Goal: Task Accomplishment & Management: Use online tool/utility

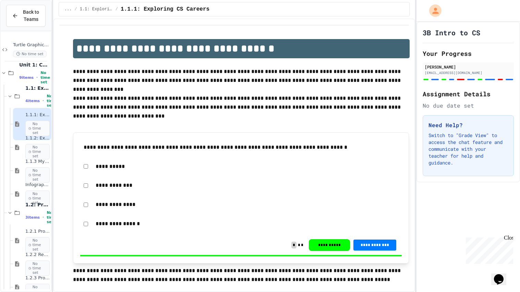
click at [18, 1] on div "Back to Teams" at bounding box center [26, 16] width 50 height 31
click at [25, 21] on span "Back to Teams" at bounding box center [30, 16] width 17 height 14
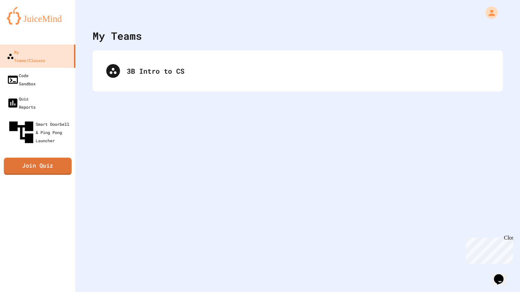
click at [40, 158] on link "Join Quiz" at bounding box center [38, 166] width 68 height 17
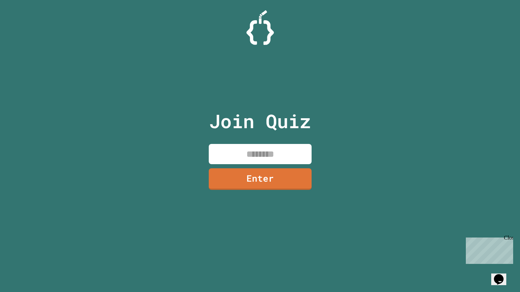
click at [283, 148] on input at bounding box center [260, 154] width 103 height 20
type input "********"
click at [288, 173] on link "Enter" at bounding box center [260, 178] width 104 height 23
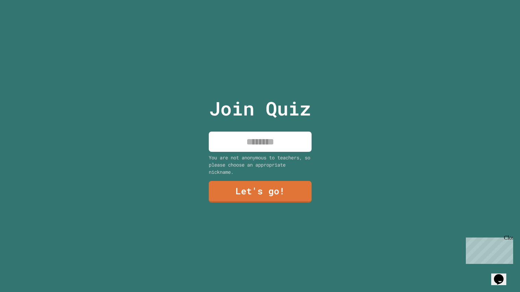
click at [282, 151] on input at bounding box center [260, 142] width 103 height 20
type input "*******"
click at [274, 193] on link "Let's go!" at bounding box center [261, 191] width 102 height 23
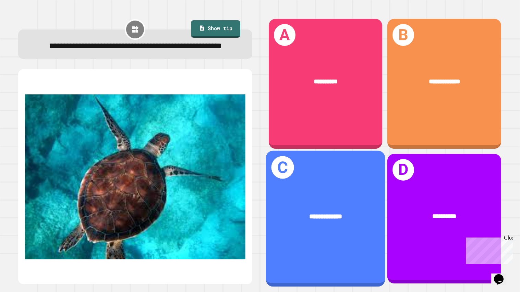
click at [337, 217] on span "**********" at bounding box center [325, 216] width 33 height 7
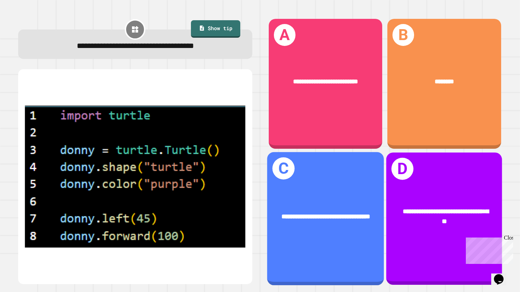
drag, startPoint x: 325, startPoint y: 215, endPoint x: 324, endPoint y: 197, distance: 18.2
click at [324, 199] on div "**********" at bounding box center [325, 217] width 117 height 36
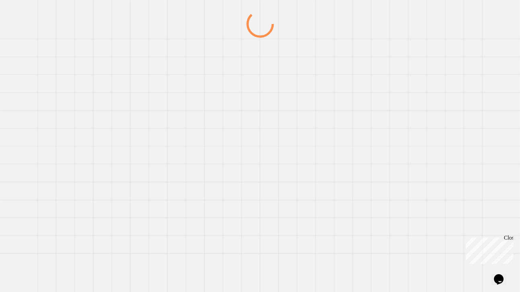
click at [0, 0] on div at bounding box center [0, 0] width 0 height 0
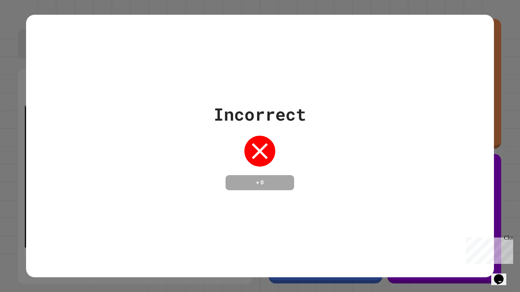
click at [323, 197] on div "Incorrect + 0" at bounding box center [260, 146] width 468 height 263
click at [323, 196] on div "Incorrect + 0" at bounding box center [260, 146] width 468 height 263
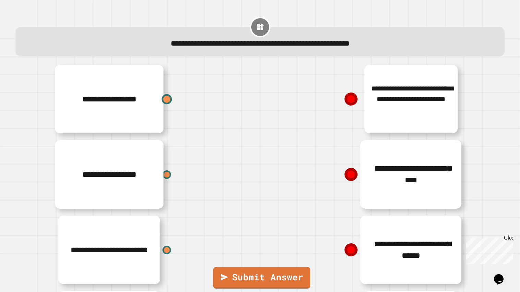
scroll to position [71, 0]
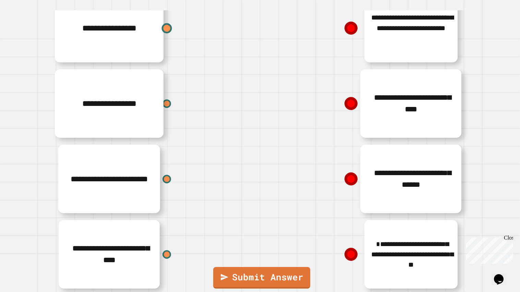
click at [163, 101] on div at bounding box center [167, 103] width 9 height 9
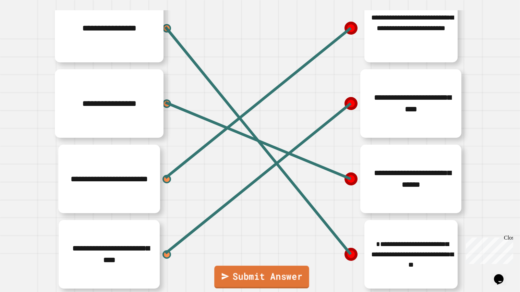
click at [252, 282] on link "Submit Answer" at bounding box center [261, 277] width 95 height 23
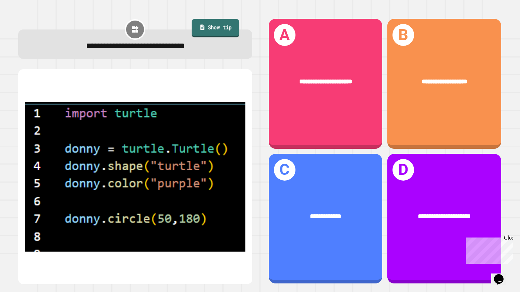
click at [231, 24] on link "Show tip" at bounding box center [216, 28] width 48 height 19
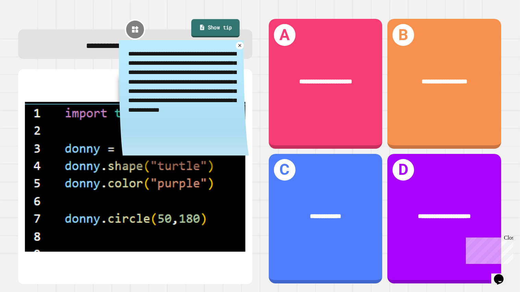
click at [231, 25] on link "Show tip" at bounding box center [215, 28] width 48 height 19
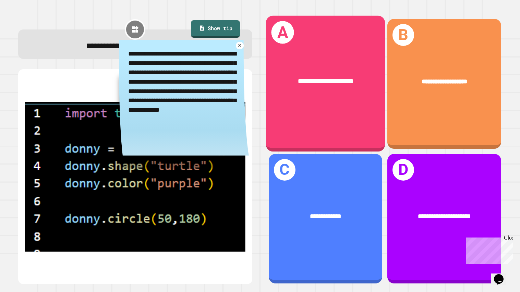
click at [371, 84] on div "**********" at bounding box center [326, 82] width 93 height 10
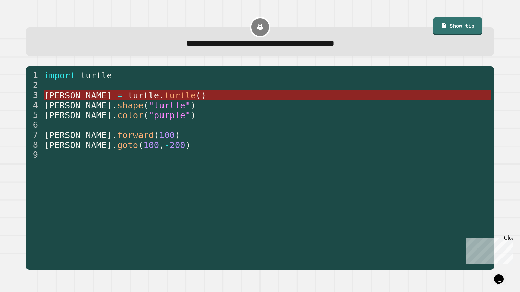
click at [165, 93] on span "turtle" at bounding box center [181, 95] width 32 height 10
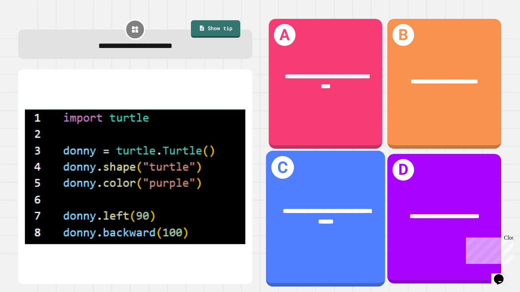
click at [352, 243] on div "**********" at bounding box center [325, 219] width 119 height 136
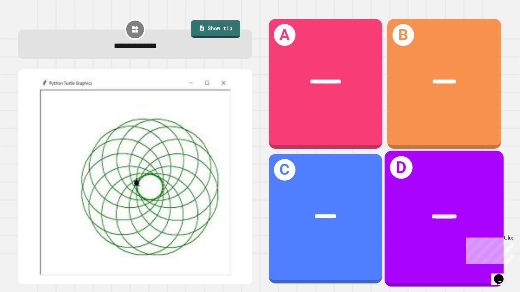
click at [406, 200] on div "**********" at bounding box center [444, 217] width 119 height 37
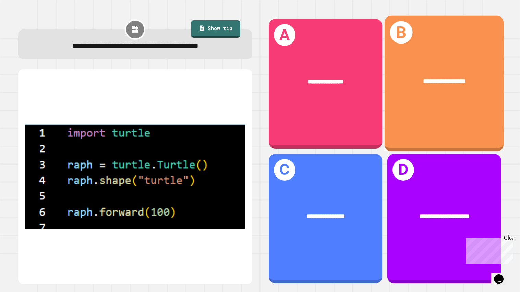
click at [441, 87] on div "**********" at bounding box center [444, 81] width 119 height 37
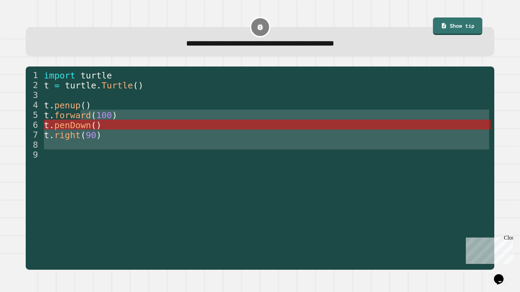
drag, startPoint x: 110, startPoint y: 169, endPoint x: 124, endPoint y: 122, distance: 48.9
click at [124, 122] on div "import turtle t = turtle . Turtle ( ) t . penup ( ) t . forward ( 100 ) t . pen…" at bounding box center [267, 174] width 448 height 209
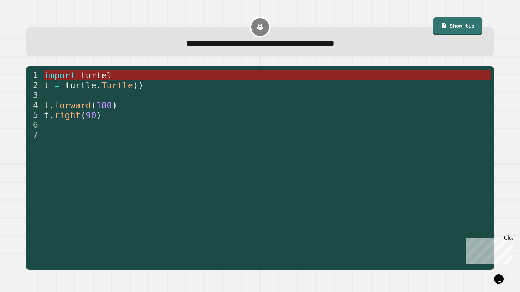
click at [99, 76] on span "turtel" at bounding box center [97, 75] width 32 height 10
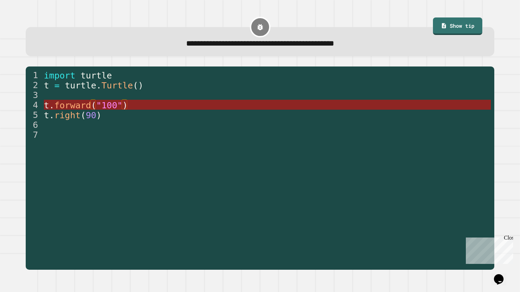
drag, startPoint x: 98, startPoint y: 101, endPoint x: 103, endPoint y: 105, distance: 5.8
click at [103, 105] on span ""100"" at bounding box center [109, 105] width 26 height 10
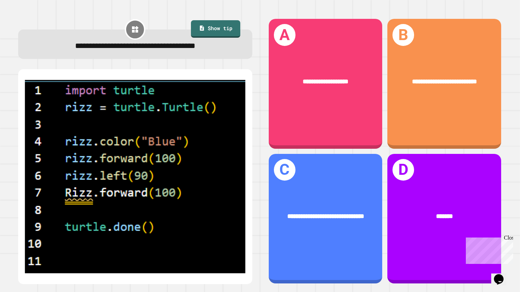
click at [91, 163] on img at bounding box center [135, 177] width 221 height 198
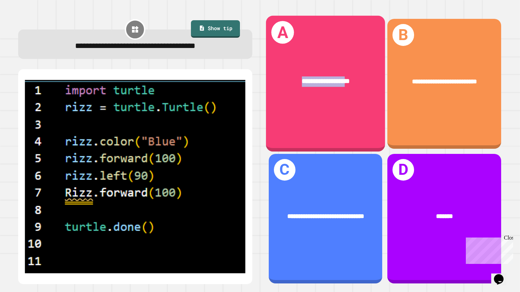
drag, startPoint x: 268, startPoint y: 69, endPoint x: 345, endPoint y: 85, distance: 79.0
click at [345, 85] on div "**********" at bounding box center [325, 81] width 119 height 37
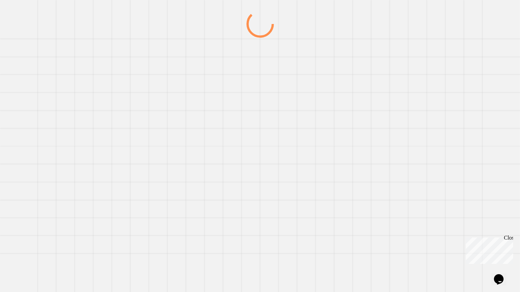
click at [345, 85] on div at bounding box center [259, 151] width 499 height 282
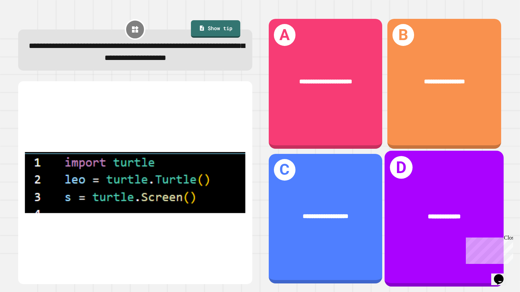
click at [426, 201] on div "**********" at bounding box center [444, 217] width 119 height 37
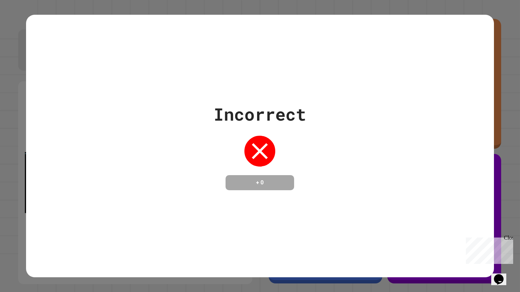
click at [425, 201] on div "Incorrect + 0" at bounding box center [260, 146] width 468 height 263
click at [425, 199] on div "Incorrect + 0" at bounding box center [260, 146] width 468 height 263
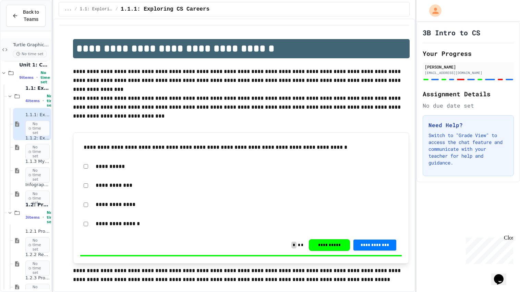
click at [28, 54] on span "No time set" at bounding box center [30, 54] width 34 height 7
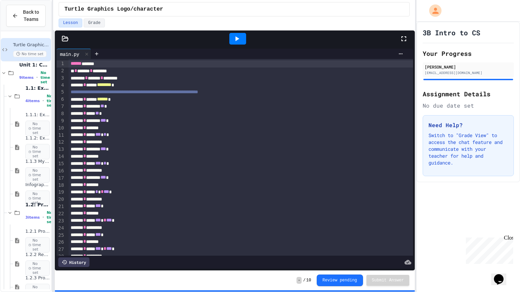
click at [244, 39] on div at bounding box center [237, 39] width 17 height 12
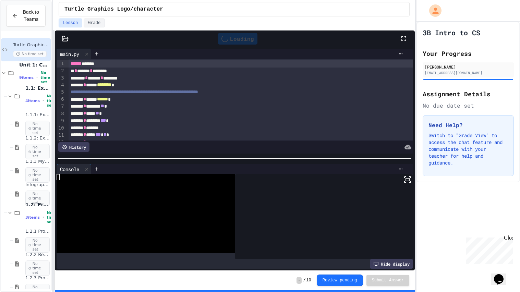
click at [408, 178] on rect at bounding box center [407, 179] width 3 height 3
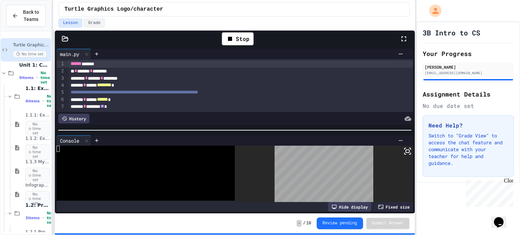
click at [104, 108] on span "**" at bounding box center [102, 106] width 4 height 5
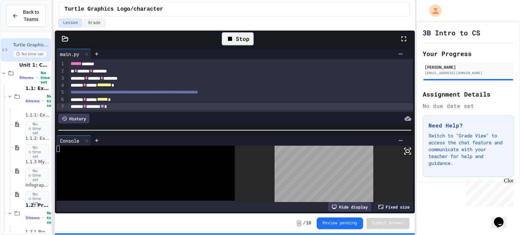
click at [235, 41] on div "Stop" at bounding box center [238, 38] width 32 height 13
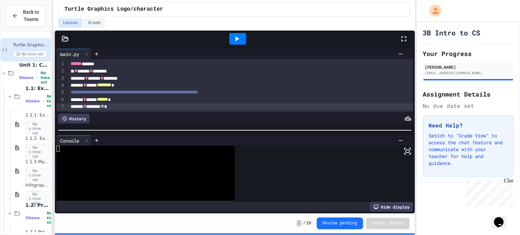
click at [235, 41] on icon at bounding box center [237, 39] width 8 height 8
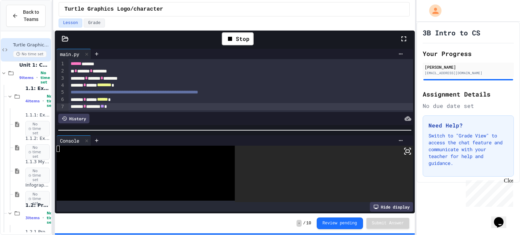
click at [405, 154] on icon at bounding box center [408, 151] width 8 height 8
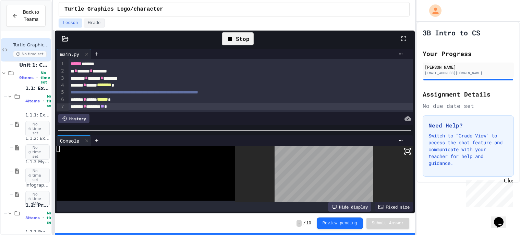
click at [236, 38] on div "Stop" at bounding box center [238, 38] width 32 height 13
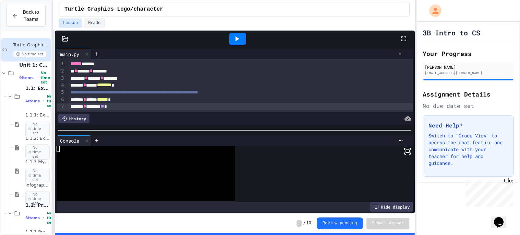
click at [240, 39] on icon at bounding box center [237, 39] width 8 height 8
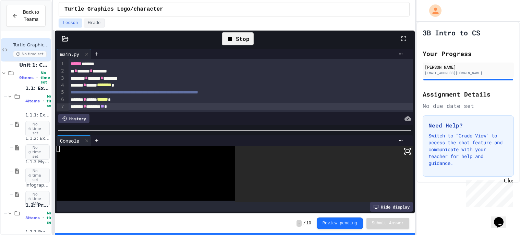
click at [411, 154] on icon at bounding box center [408, 151] width 8 height 8
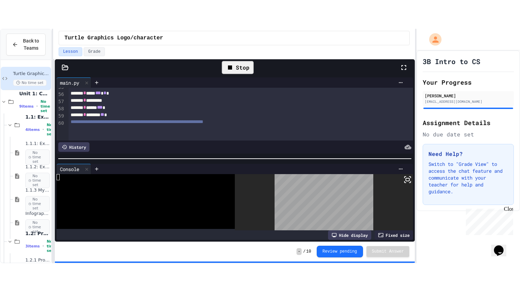
scroll to position [392, 0]
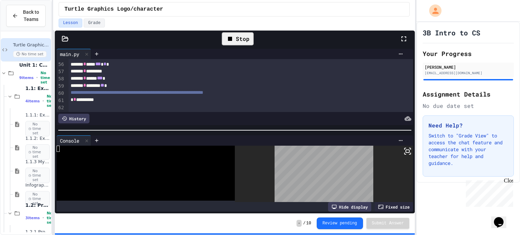
click at [104, 85] on span "**" at bounding box center [102, 85] width 4 height 5
click at [235, 41] on div "Stop" at bounding box center [238, 38] width 32 height 13
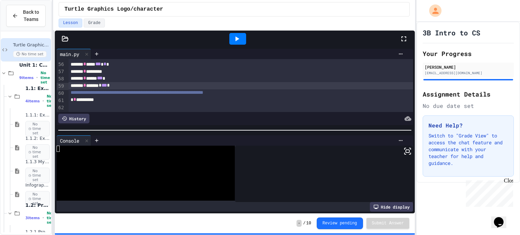
click at [236, 41] on icon at bounding box center [238, 38] width 4 height 5
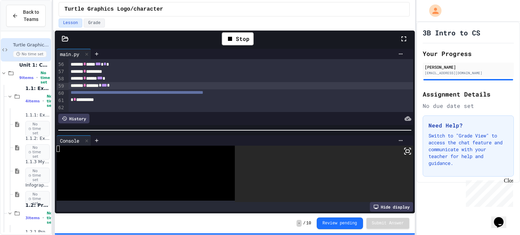
click at [408, 151] on rect at bounding box center [407, 151] width 3 height 3
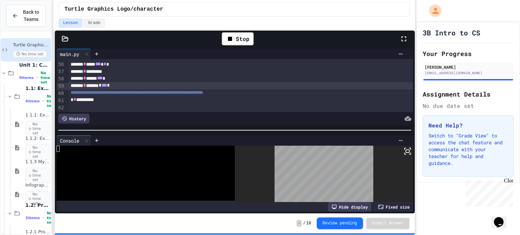
click at [110, 85] on span "*" at bounding box center [108, 85] width 3 height 5
click at [241, 41] on div "Stop" at bounding box center [238, 38] width 32 height 13
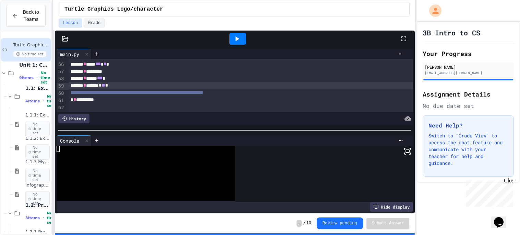
click at [241, 41] on div at bounding box center [237, 39] width 17 height 12
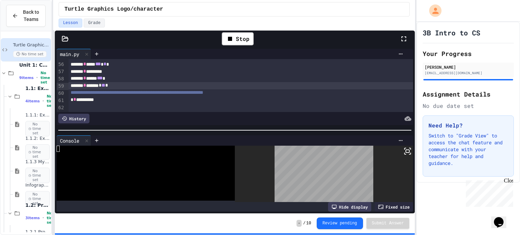
click at [407, 156] on div at bounding box center [324, 173] width 178 height 56
click at [411, 154] on icon at bounding box center [409, 153] width 1 height 1
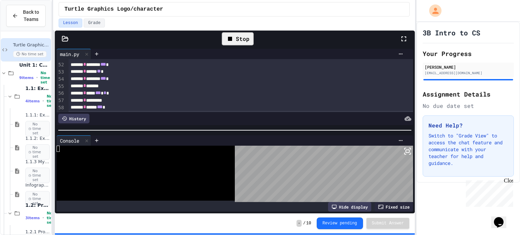
click at [245, 35] on div "Stop" at bounding box center [238, 38] width 32 height 13
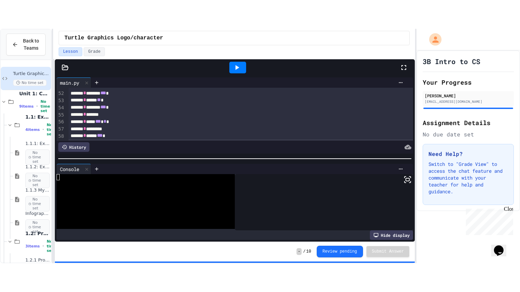
scroll to position [392, 0]
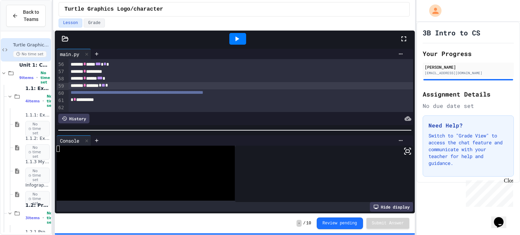
click at [235, 36] on icon at bounding box center [237, 39] width 8 height 8
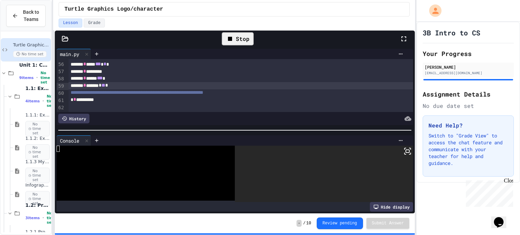
click at [409, 154] on icon at bounding box center [408, 151] width 8 height 8
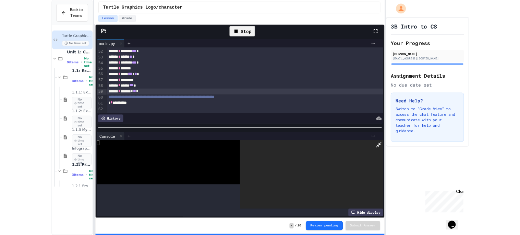
scroll to position [364, 0]
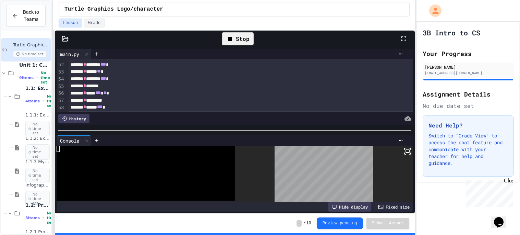
click at [409, 154] on icon at bounding box center [408, 151] width 8 height 8
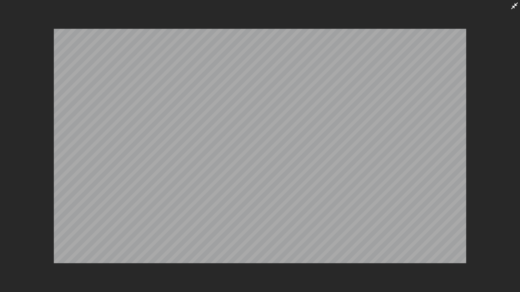
click at [512, 2] on icon at bounding box center [515, 6] width 8 height 8
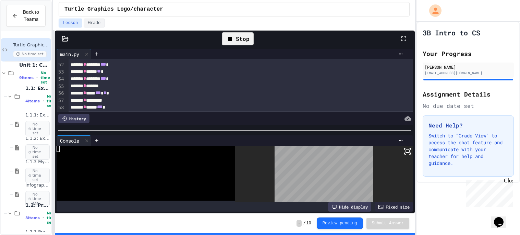
click at [239, 43] on div "Stop" at bounding box center [238, 38] width 32 height 13
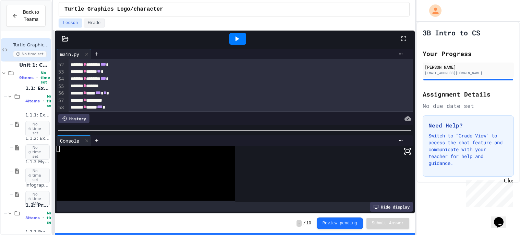
click at [237, 38] on icon at bounding box center [238, 38] width 4 height 5
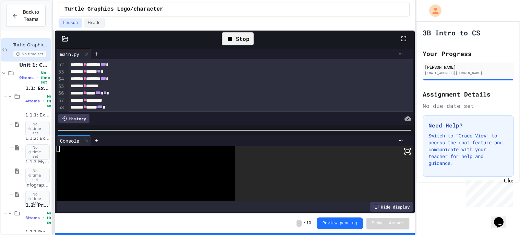
click at [408, 152] on icon at bounding box center [408, 151] width 8 height 8
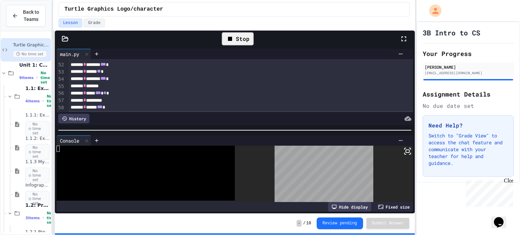
click at [408, 152] on icon at bounding box center [408, 151] width 8 height 8
click at [236, 35] on div "Stop" at bounding box center [238, 38] width 32 height 13
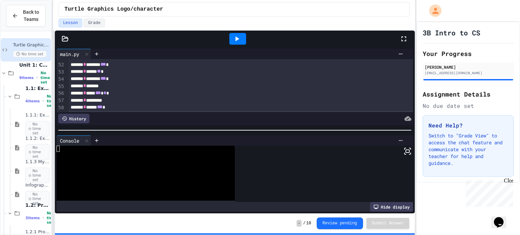
click at [236, 35] on icon at bounding box center [237, 39] width 8 height 8
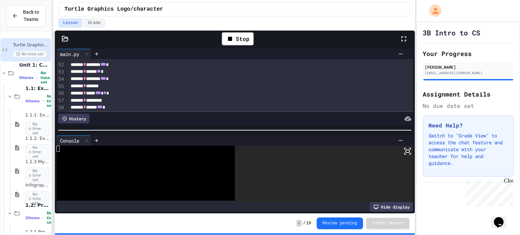
click at [410, 157] on div at bounding box center [324, 173] width 178 height 56
click at [410, 158] on div at bounding box center [324, 173] width 178 height 56
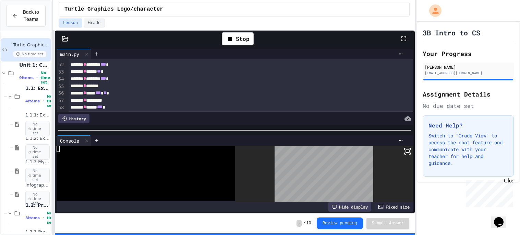
click at [409, 158] on div at bounding box center [324, 173] width 178 height 56
click at [408, 156] on div at bounding box center [324, 173] width 178 height 56
click at [406, 152] on rect at bounding box center [407, 151] width 3 height 3
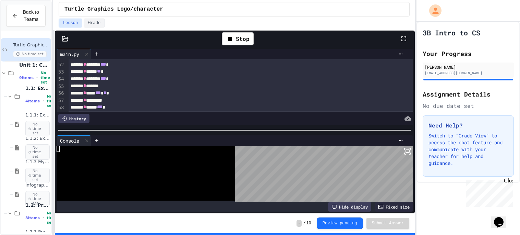
scroll to position [392, 0]
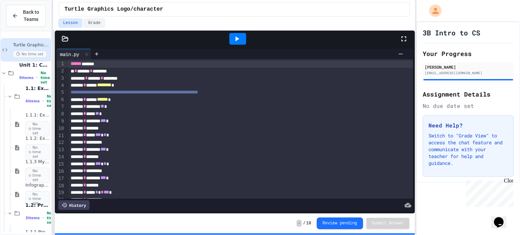
click at [179, 12] on div "Turtle Graphics Logo/character" at bounding box center [234, 9] width 340 height 8
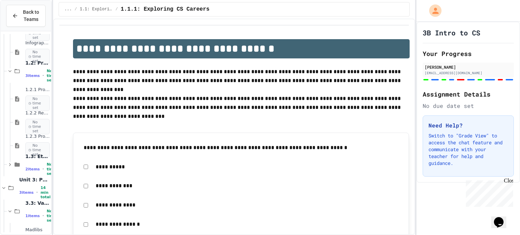
scroll to position [230, 0]
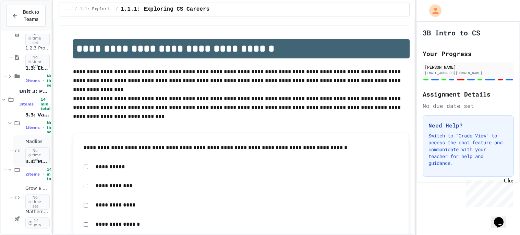
click at [32, 140] on span "Madlibs" at bounding box center [37, 142] width 24 height 6
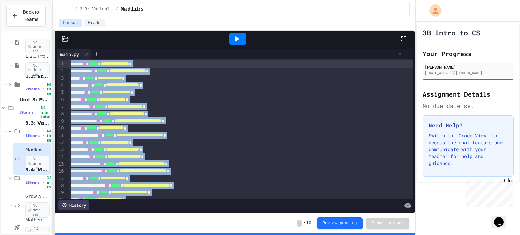
drag, startPoint x: 158, startPoint y: 146, endPoint x: 72, endPoint y: 1, distance: 168.7
click at [72, 1] on div "**********" at bounding box center [234, 117] width 362 height 235
copy div "**********"
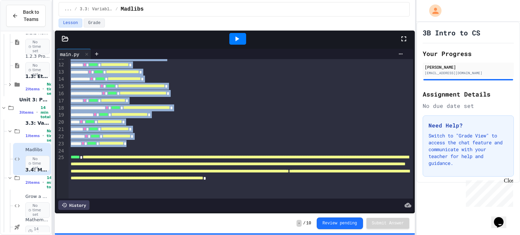
click at [94, 150] on div at bounding box center [241, 150] width 345 height 7
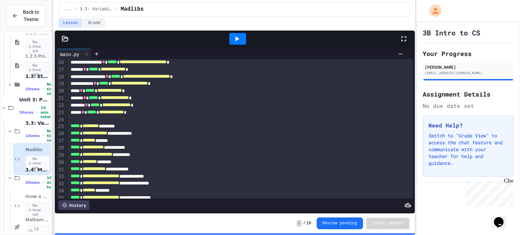
scroll to position [114, 0]
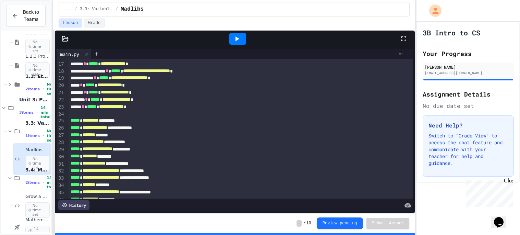
click at [235, 42] on icon at bounding box center [237, 39] width 8 height 8
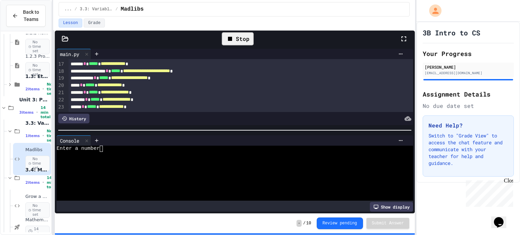
click at [213, 153] on div at bounding box center [231, 155] width 349 height 6
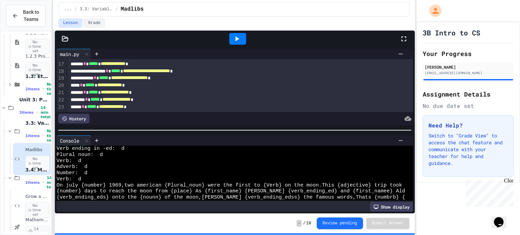
scroll to position [268, 0]
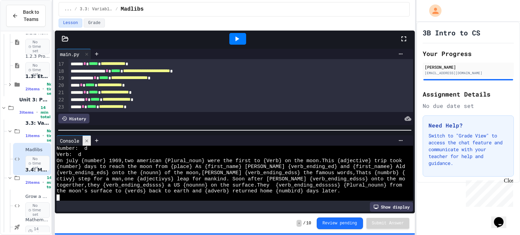
click at [88, 142] on icon at bounding box center [86, 140] width 5 height 5
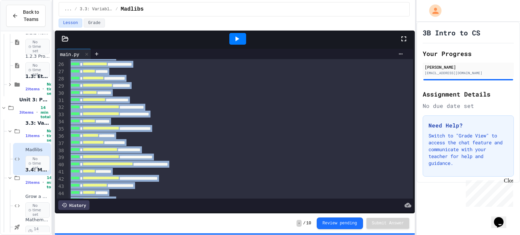
scroll to position [160, 0]
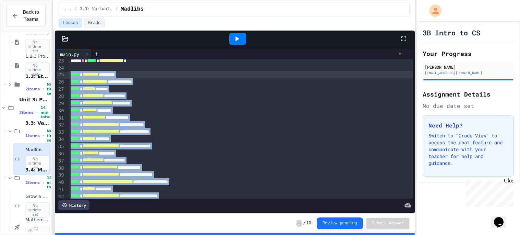
drag, startPoint x: 147, startPoint y: 145, endPoint x: 72, endPoint y: 75, distance: 102.6
click at [72, 75] on div "**********" at bounding box center [241, 92] width 345 height 387
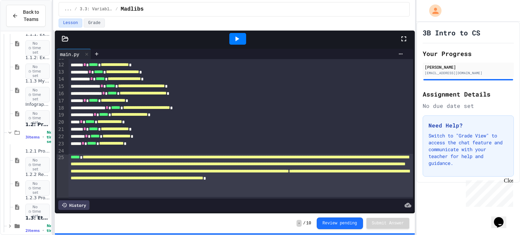
scroll to position [0, 0]
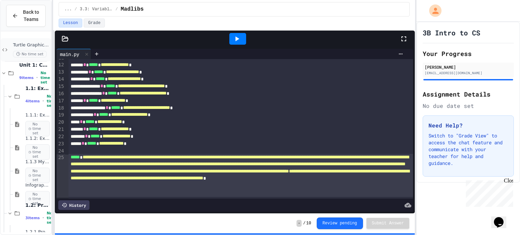
click at [33, 47] on span "Turtle Graphics Logo/character" at bounding box center [31, 45] width 37 height 6
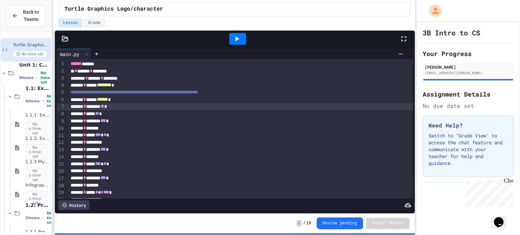
click at [104, 108] on span "**" at bounding box center [102, 106] width 4 height 5
click at [238, 42] on icon at bounding box center [237, 39] width 8 height 8
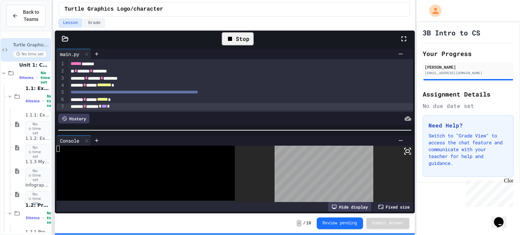
click at [407, 148] on icon at bounding box center [408, 151] width 8 height 8
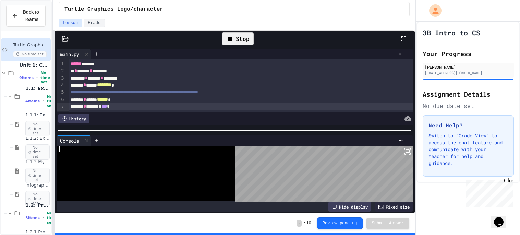
click at [107, 108] on span "***" at bounding box center [104, 106] width 5 height 5
click at [240, 37] on div "Stop" at bounding box center [238, 38] width 32 height 13
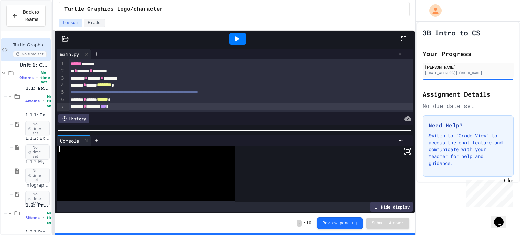
click at [240, 37] on icon at bounding box center [237, 39] width 8 height 8
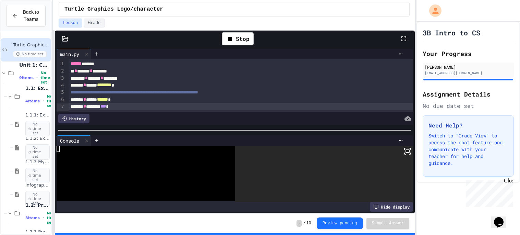
click at [409, 153] on icon at bounding box center [408, 151] width 8 height 8
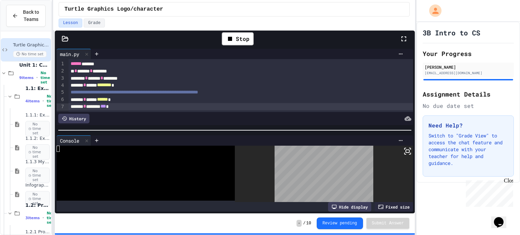
click at [106, 107] on span "***" at bounding box center [102, 106] width 5 height 5
click at [246, 38] on div "Stop" at bounding box center [238, 38] width 32 height 13
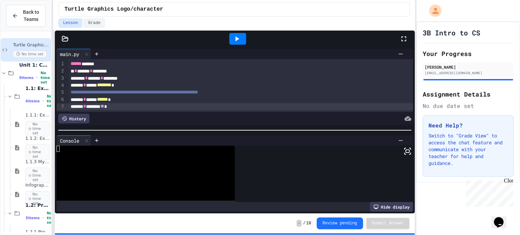
click at [246, 38] on div at bounding box center [237, 39] width 17 height 12
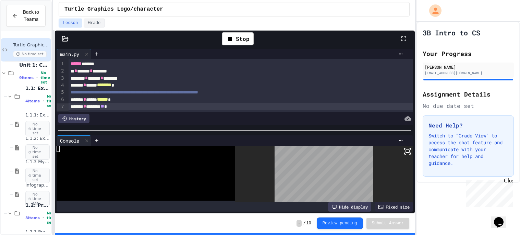
click at [409, 155] on div at bounding box center [324, 173] width 178 height 56
click at [409, 154] on icon at bounding box center [409, 153] width 1 height 1
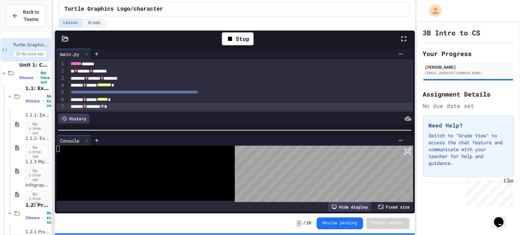
click at [104, 108] on span "**" at bounding box center [102, 106] width 4 height 5
click at [242, 43] on div "Stop" at bounding box center [238, 38] width 32 height 13
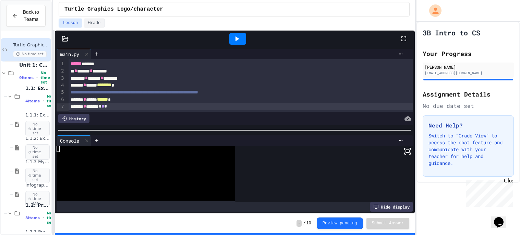
click at [242, 43] on div at bounding box center [237, 39] width 17 height 12
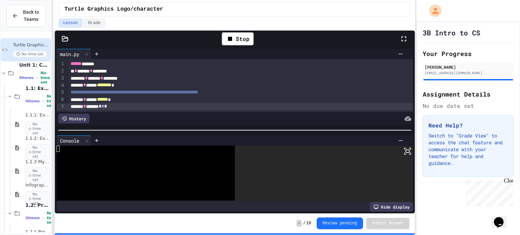
click at [410, 154] on icon at bounding box center [409, 153] width 1 height 1
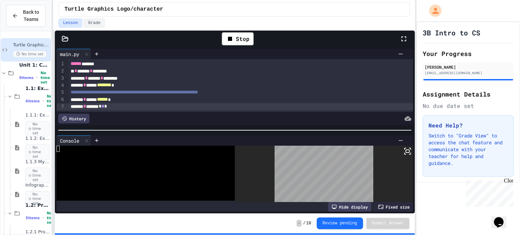
click at [104, 108] on span "*" at bounding box center [103, 106] width 3 height 5
click at [233, 46] on div "Stop" at bounding box center [237, 39] width 39 height 20
click at [233, 44] on div "Stop" at bounding box center [238, 38] width 32 height 13
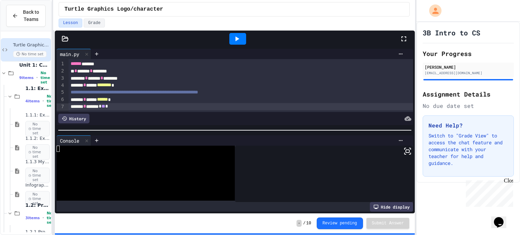
click at [233, 44] on div at bounding box center [237, 39] width 17 height 12
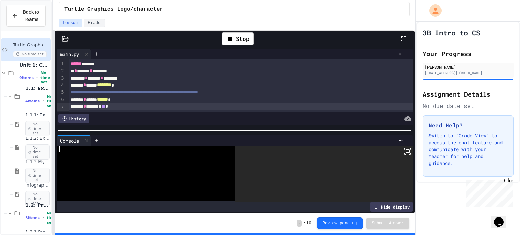
click at [410, 155] on icon at bounding box center [408, 151] width 8 height 8
